Goal: Task Accomplishment & Management: Use online tool/utility

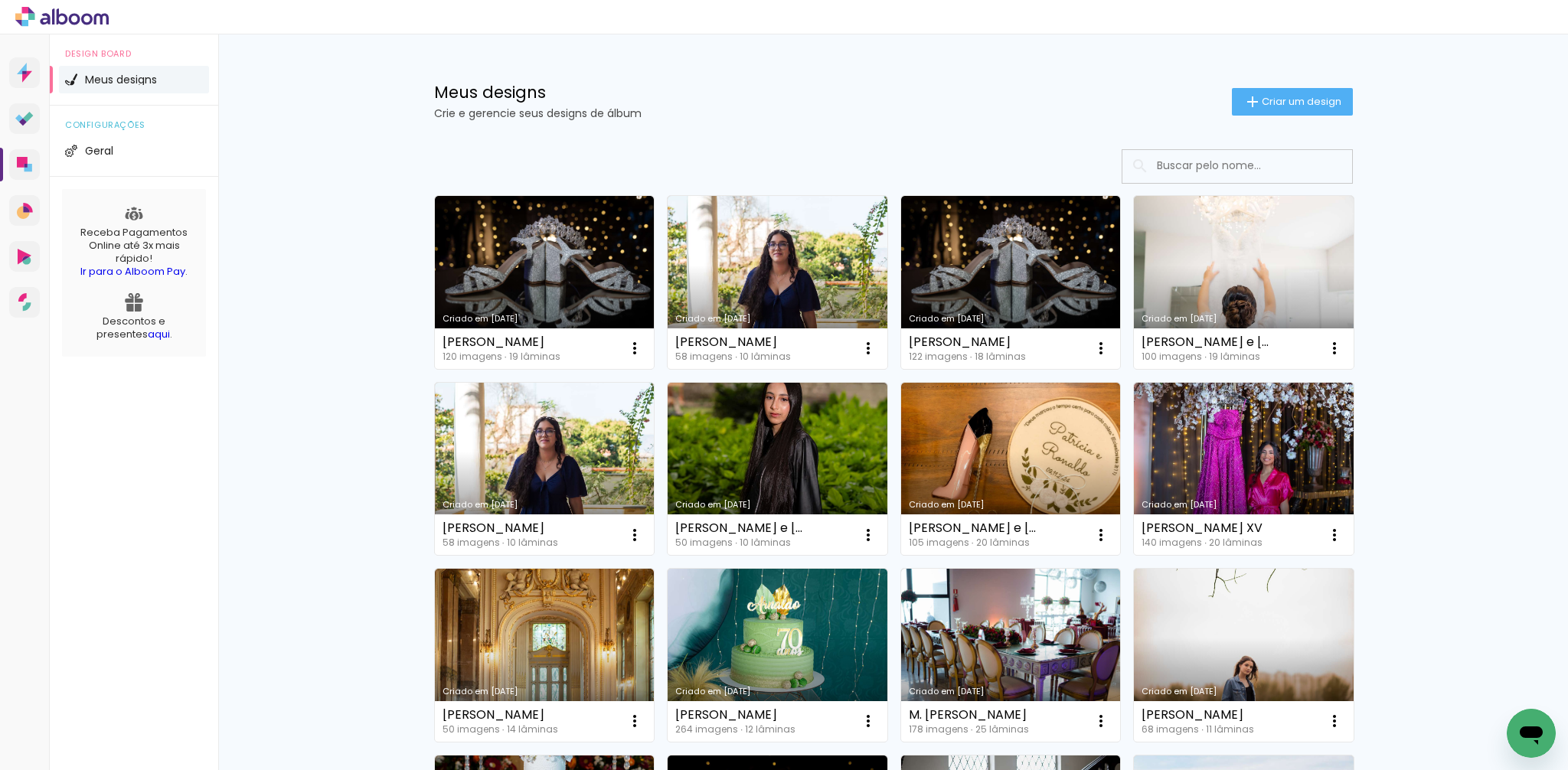
click at [519, 278] on link "Criado em [DATE]" at bounding box center [545, 282] width 220 height 173
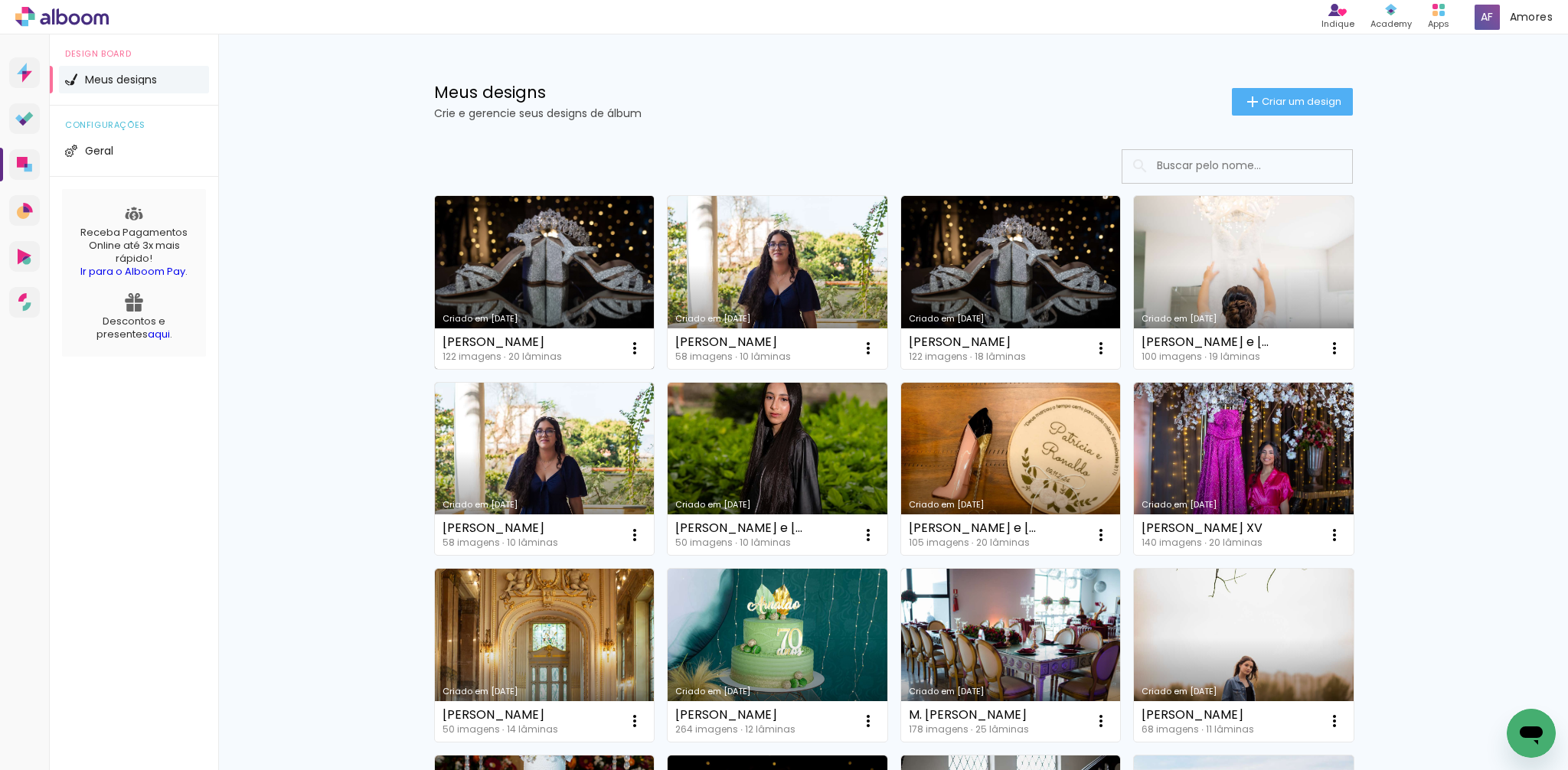
click at [540, 313] on link "Criado em [DATE]" at bounding box center [545, 282] width 220 height 173
click at [534, 303] on link "Criado em 01/10/25" at bounding box center [545, 282] width 220 height 173
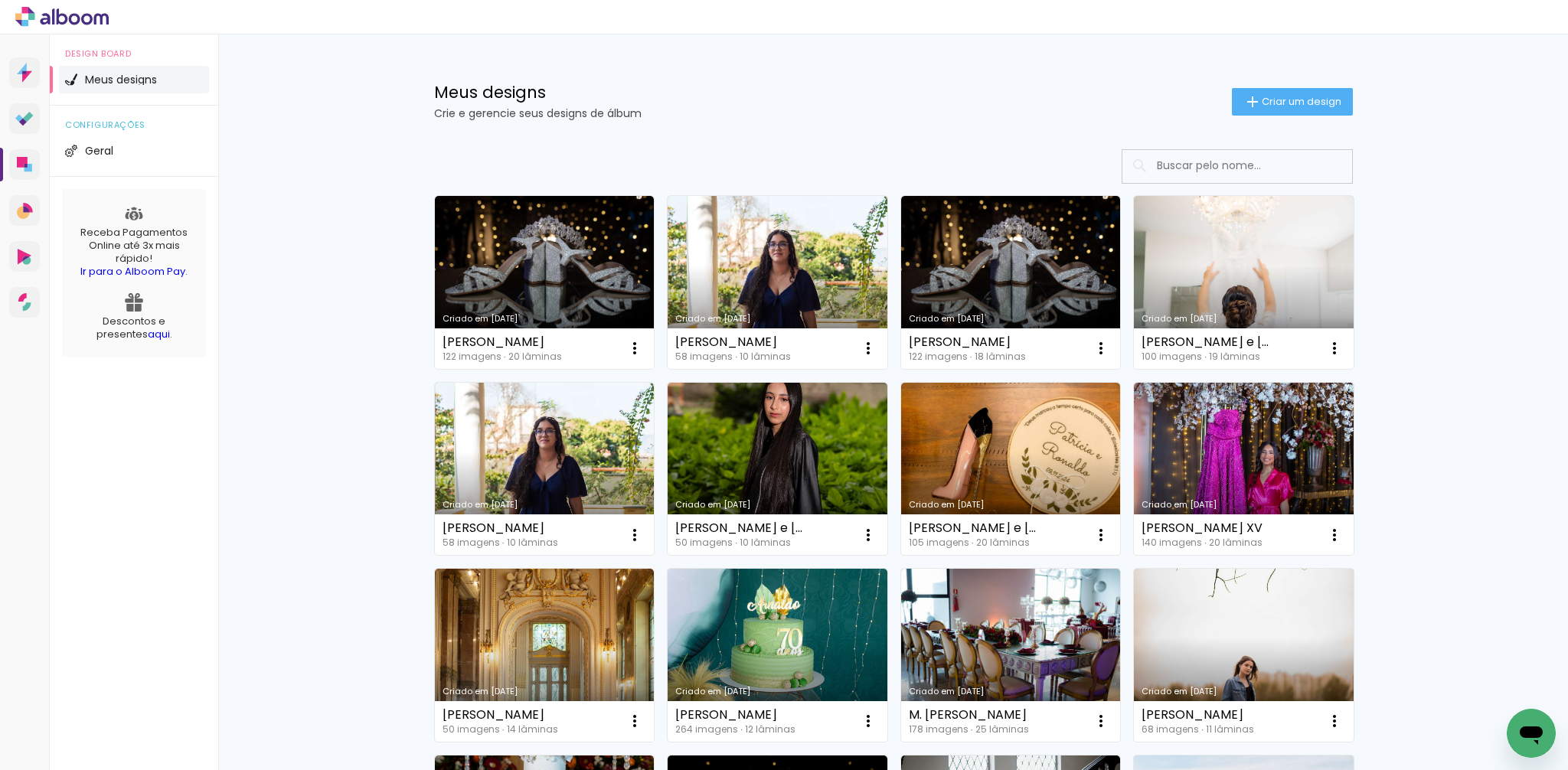
click at [544, 293] on link "Criado em 01/10/25" at bounding box center [545, 282] width 220 height 173
click at [561, 289] on link "Criado em [DATE]" at bounding box center [545, 282] width 220 height 173
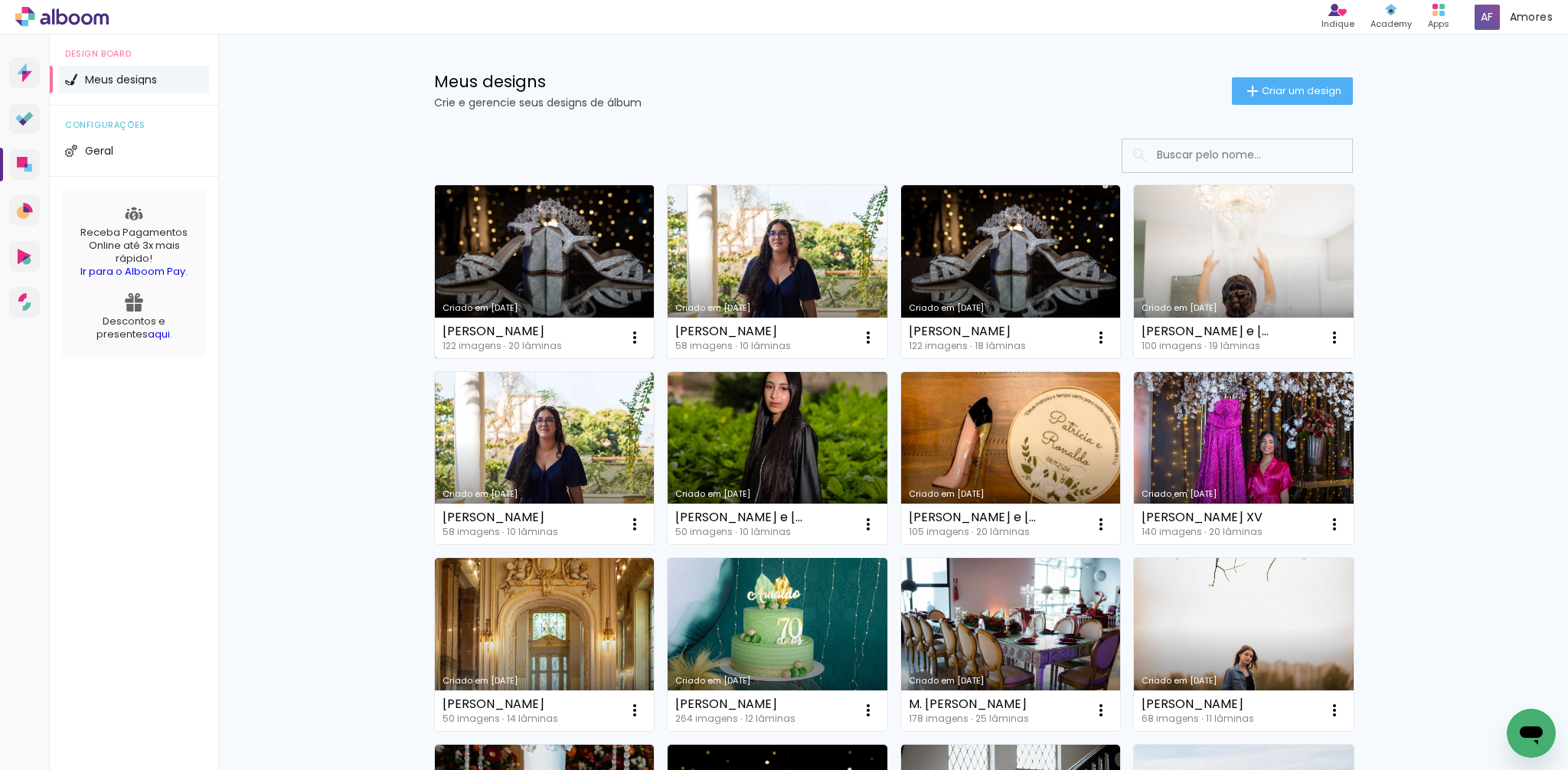
click at [505, 326] on div "[PERSON_NAME]" at bounding box center [502, 331] width 119 height 12
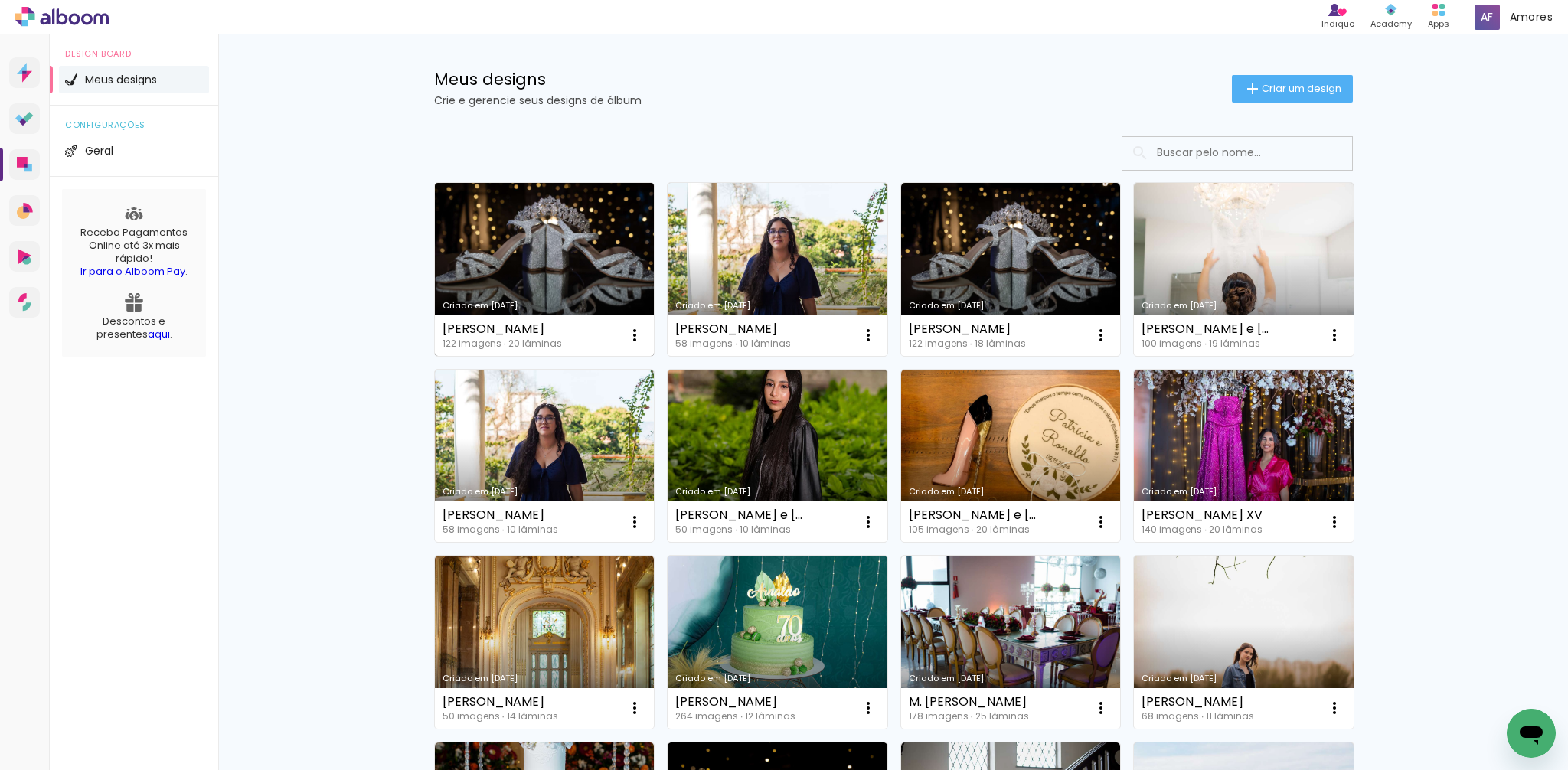
scroll to position [15, 0]
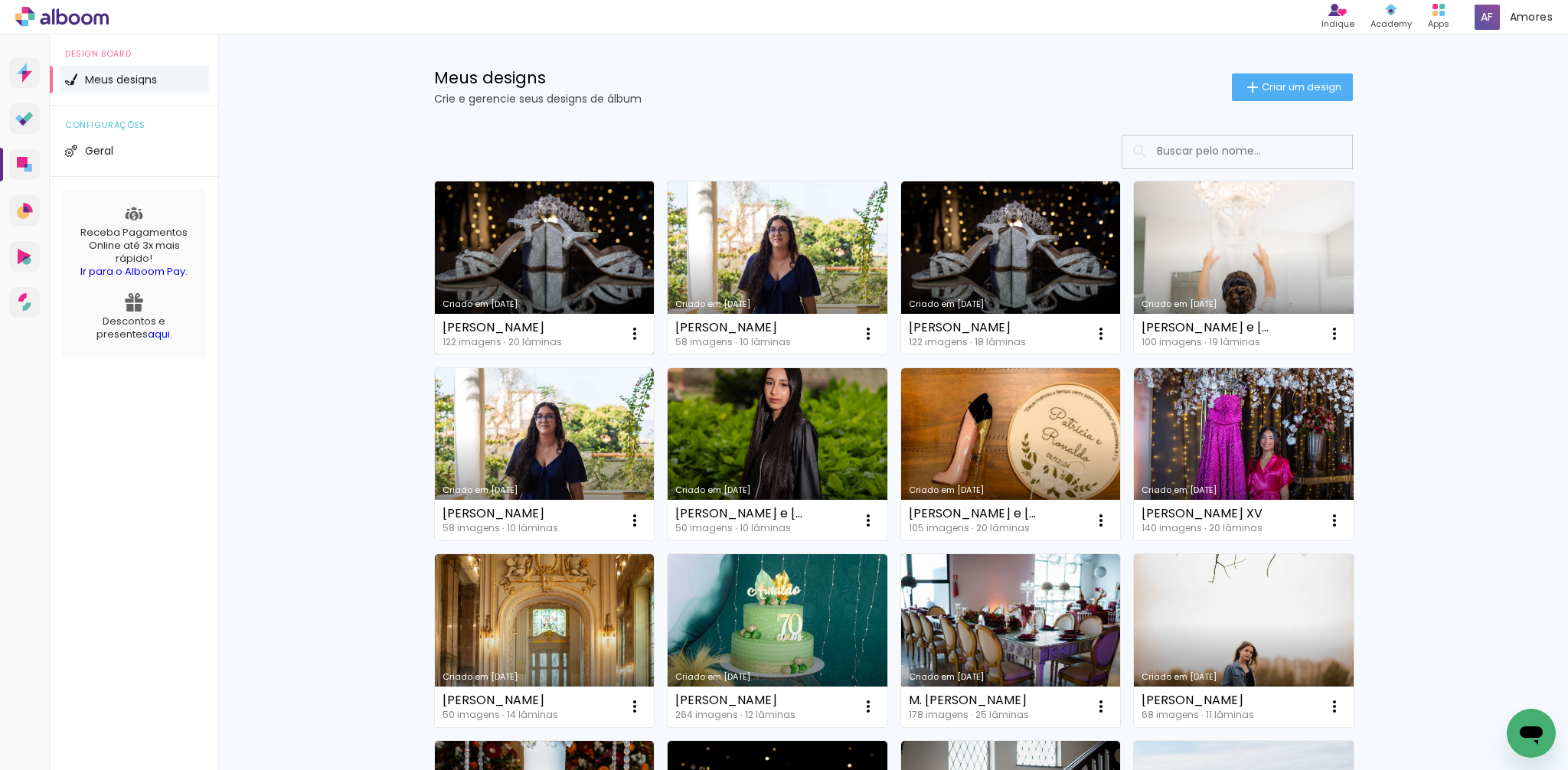
click at [519, 282] on link "Criado em [DATE]" at bounding box center [545, 267] width 220 height 173
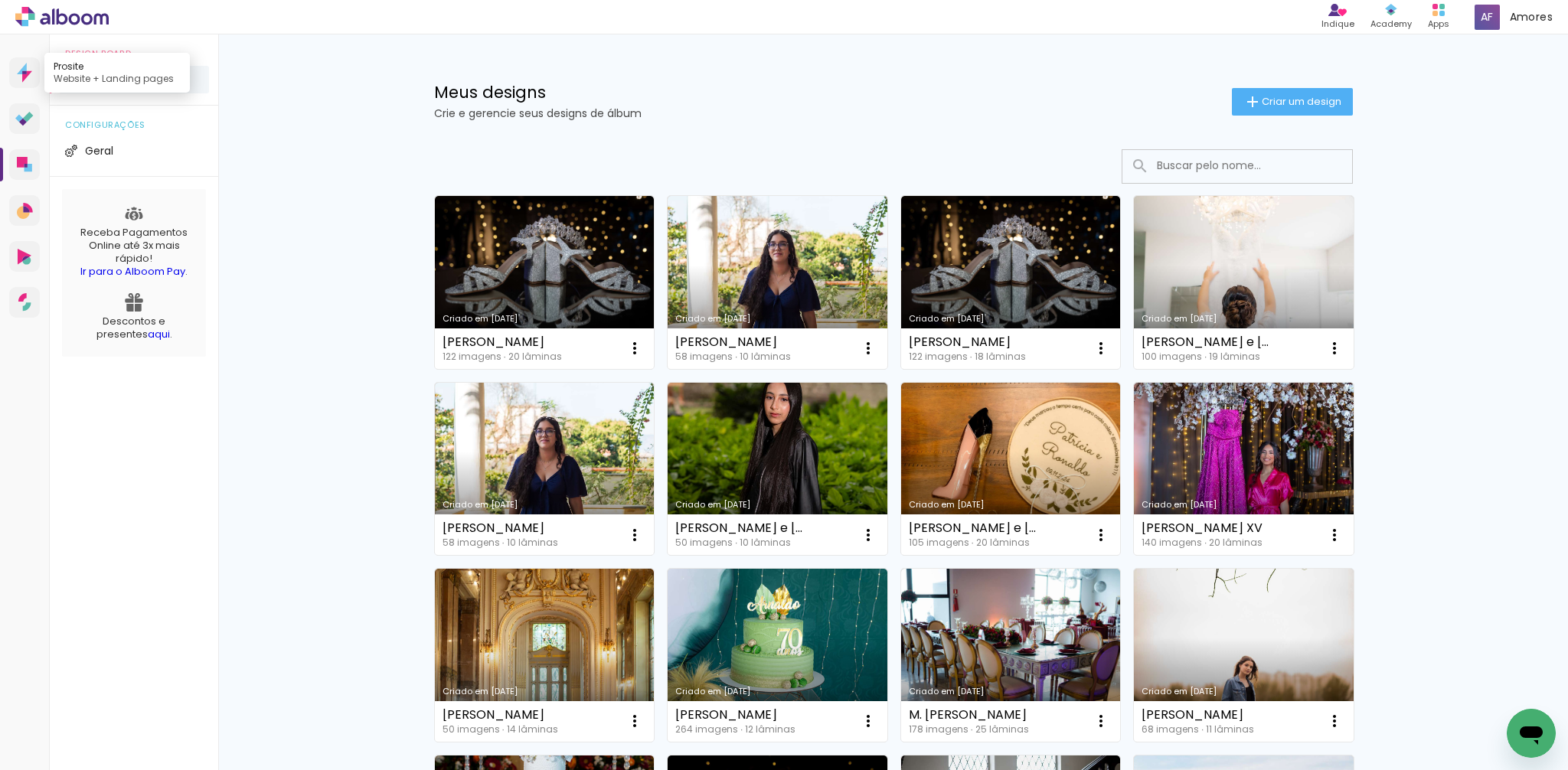
click at [29, 67] on icon at bounding box center [24, 73] width 16 height 20
